Goal: Answer question/provide support: Answer question/provide support

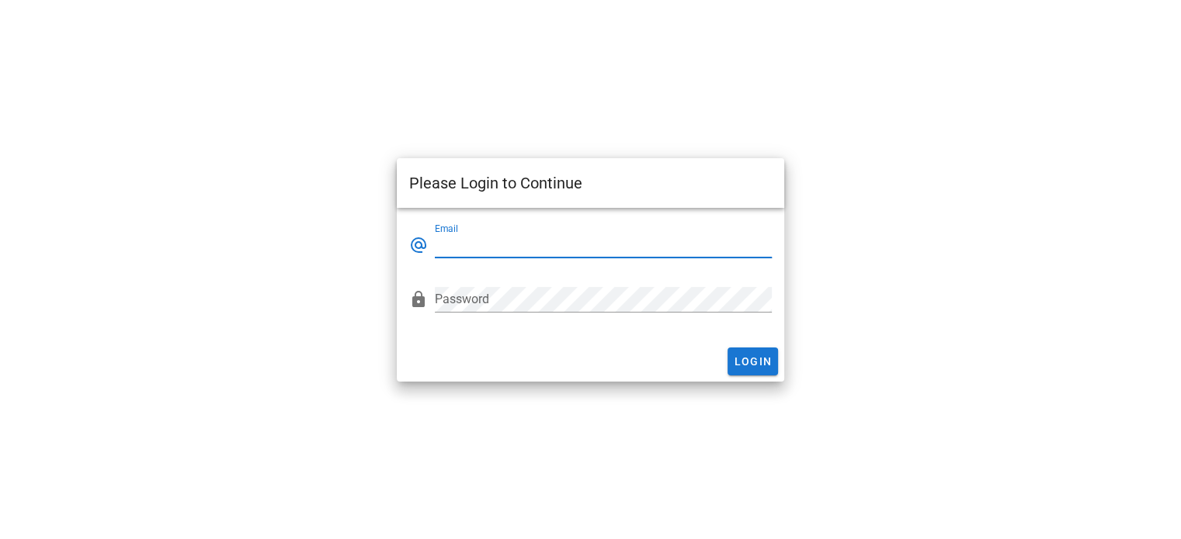
click at [483, 241] on input "Email" at bounding box center [603, 245] width 337 height 25
type input "[EMAIL_ADDRESS][DOMAIN_NAME]"
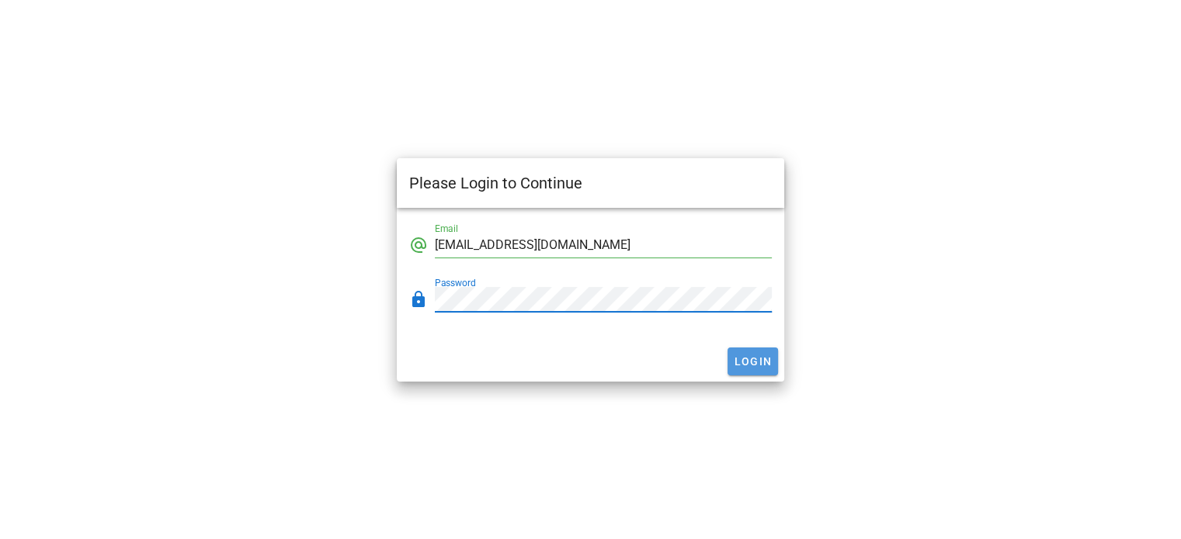
click at [745, 362] on span "Login" at bounding box center [752, 361] width 39 height 12
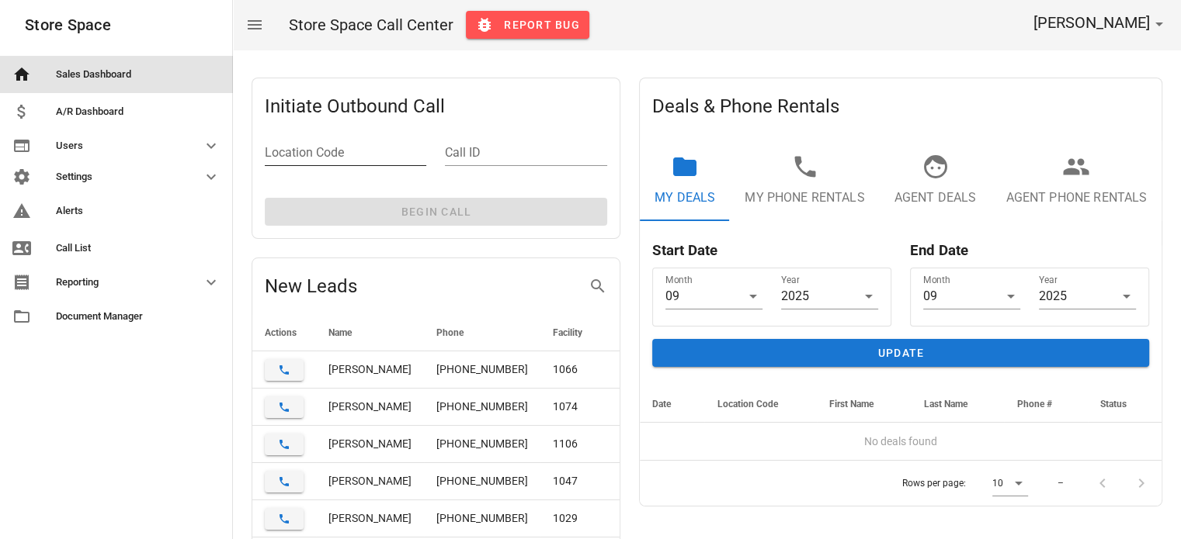
click at [376, 164] on div "Location Code" at bounding box center [345, 152] width 161 height 25
click at [352, 158] on input "Location Code" at bounding box center [345, 152] width 161 height 25
type input "n001"
click at [561, 151] on input "Call ID" at bounding box center [525, 152] width 161 height 25
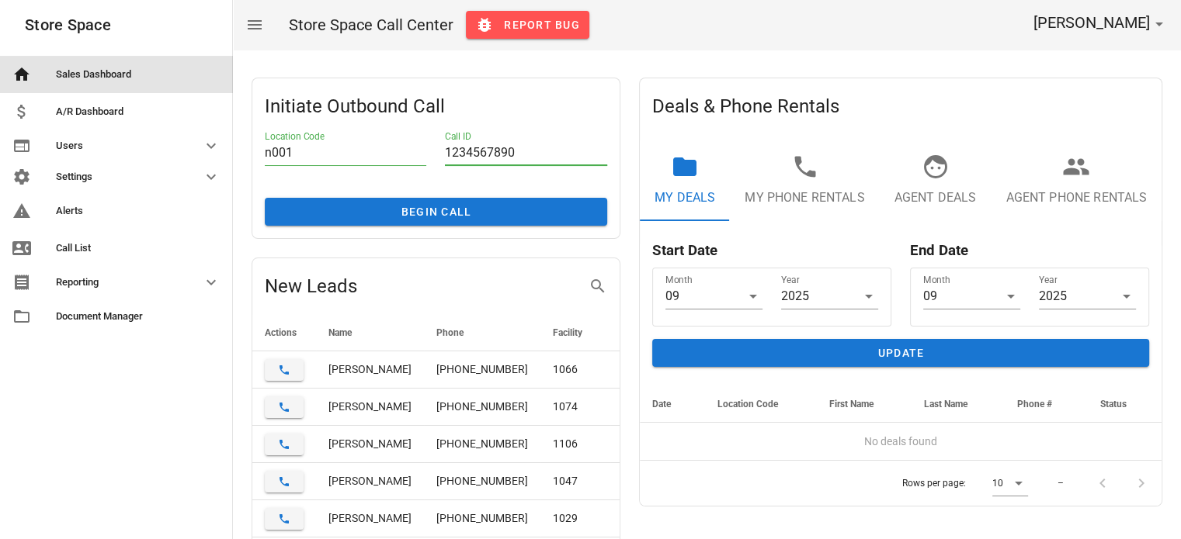
type input "1234567890"
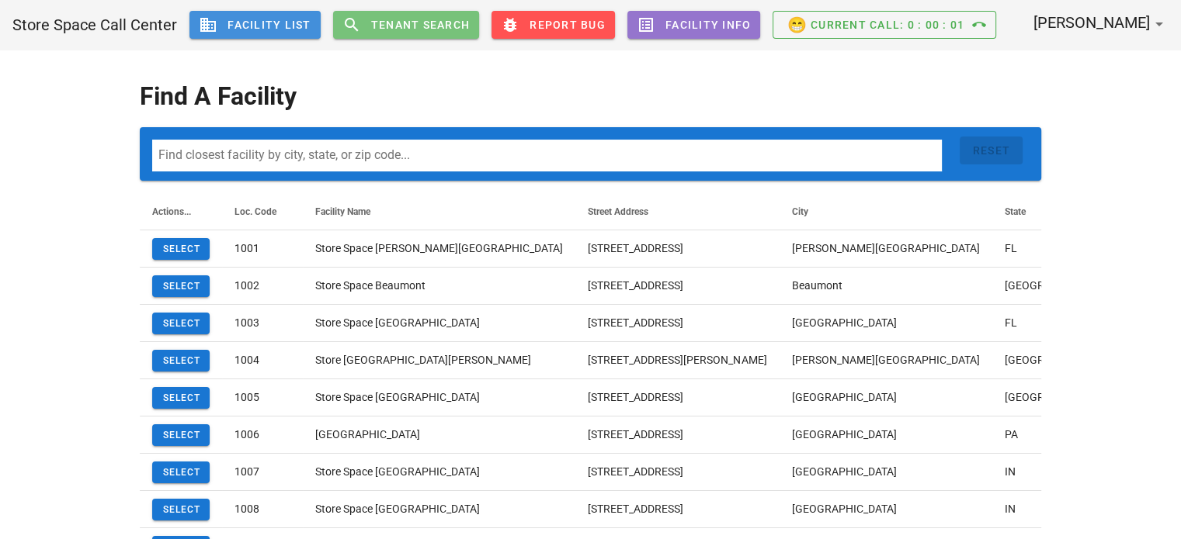
click at [404, 26] on span "Tenant Search" at bounding box center [420, 25] width 100 height 12
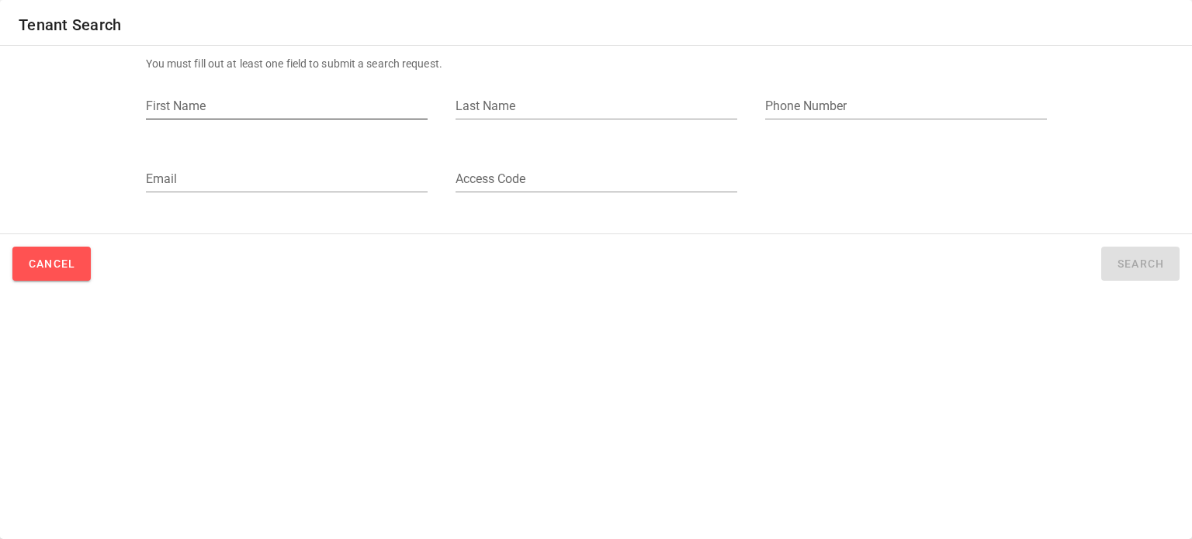
click at [334, 102] on input "First Name" at bounding box center [287, 106] width 282 height 25
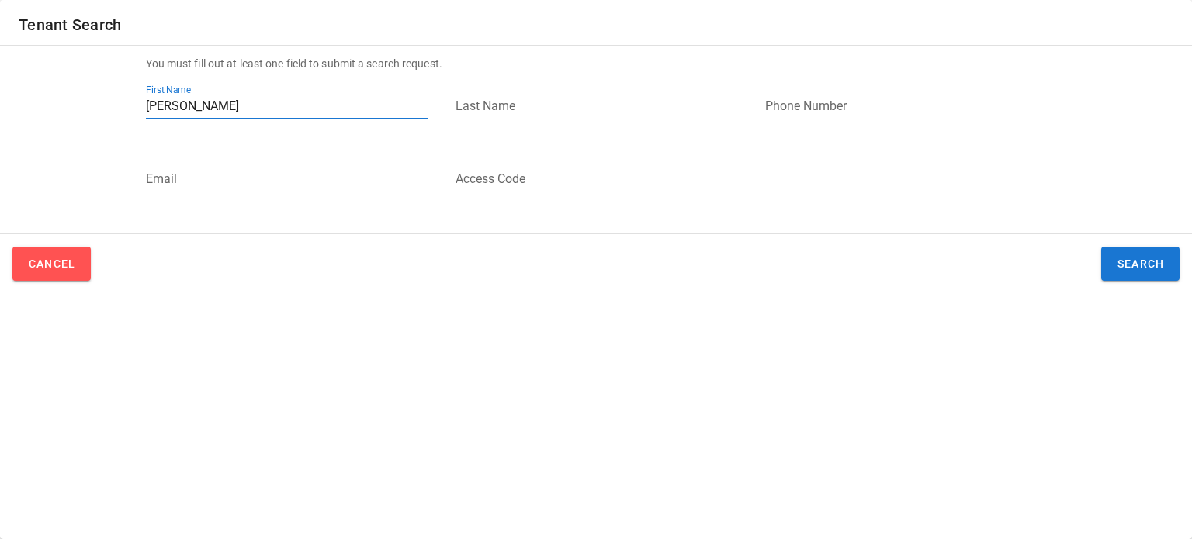
type input "[PERSON_NAME]"
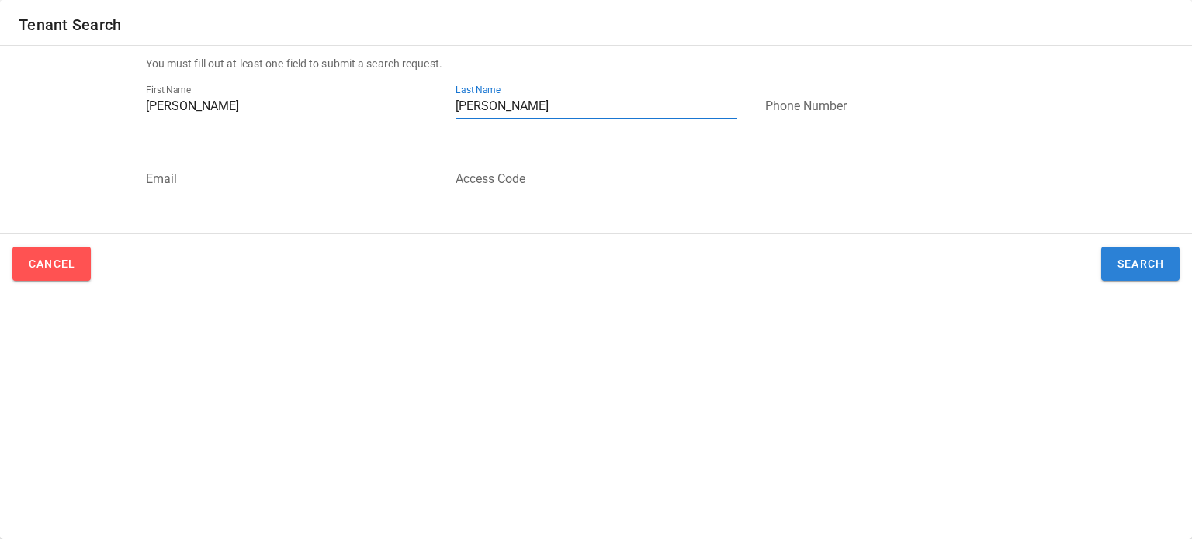
type input "[PERSON_NAME]"
click at [1102, 265] on button "Search" at bounding box center [1140, 264] width 78 height 34
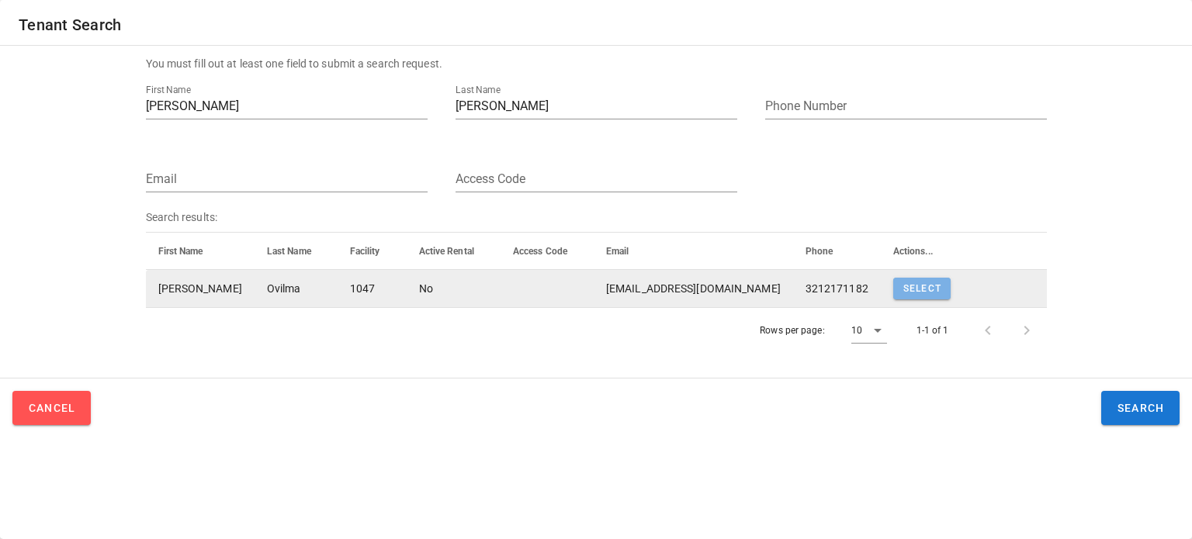
click at [903, 290] on span "Select" at bounding box center [922, 288] width 39 height 11
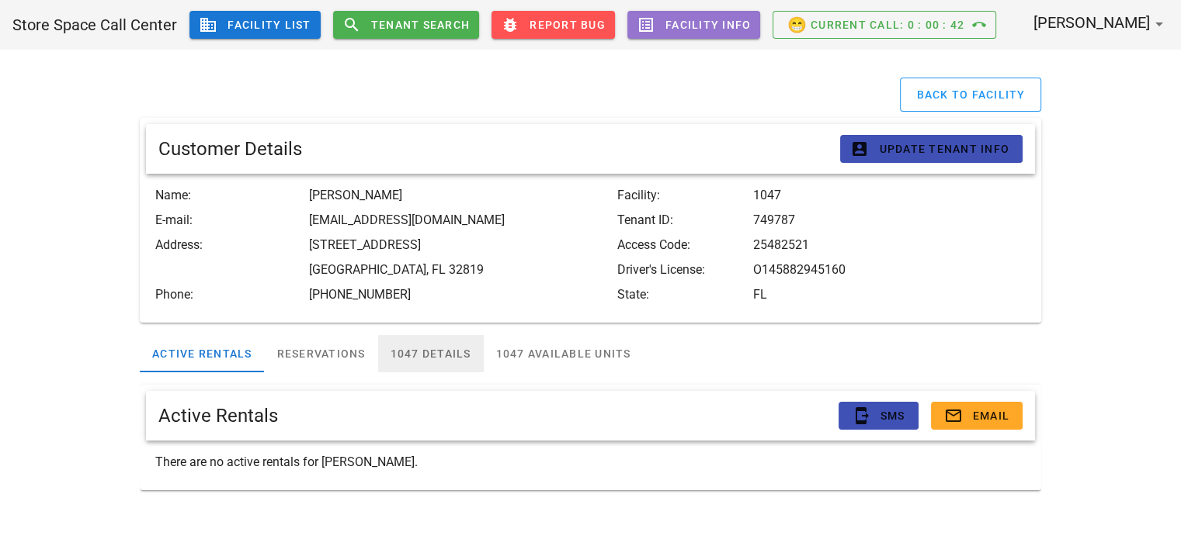
click at [407, 350] on div "1047 Details" at bounding box center [431, 353] width 106 height 37
